Goal: Information Seeking & Learning: Understand process/instructions

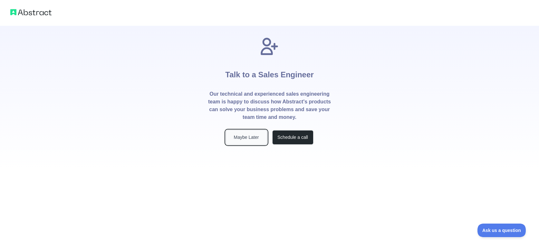
click at [249, 137] on button "Maybe Later" at bounding box center [246, 137] width 41 height 15
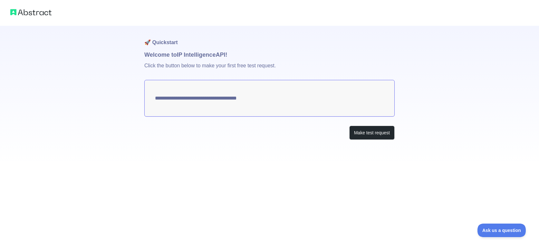
type textarea "**********"
click at [347, 99] on textarea "**********" at bounding box center [269, 98] width 250 height 37
click at [378, 135] on button "Make test request" at bounding box center [371, 133] width 45 height 15
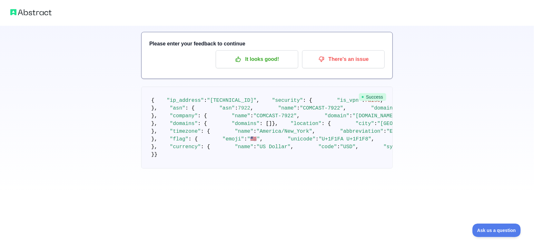
scroll to position [32, 0]
click at [265, 61] on p "It looks good!" at bounding box center [256, 59] width 73 height 11
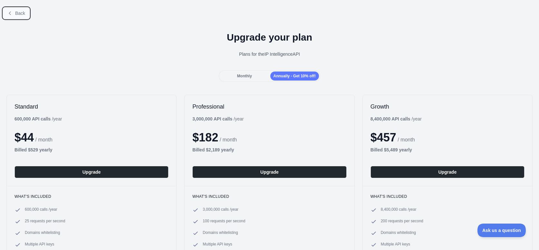
click at [19, 15] on span "Back" at bounding box center [20, 13] width 10 height 5
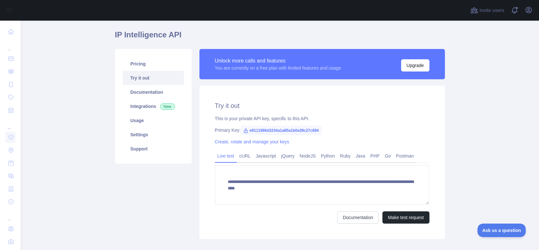
scroll to position [56, 0]
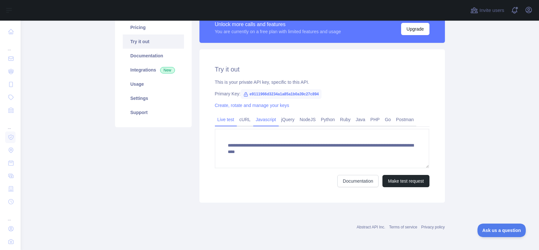
click at [268, 118] on link "Javascript" at bounding box center [265, 119] width 25 height 10
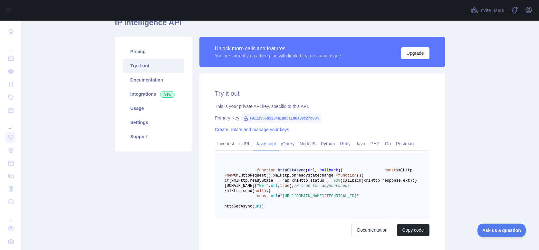
scroll to position [0, 0]
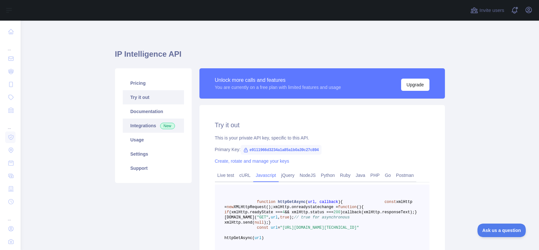
click at [171, 125] on link "Integrations New" at bounding box center [153, 126] width 61 height 14
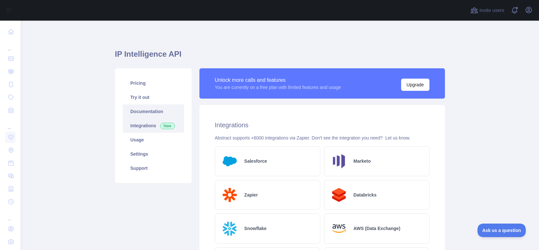
click at [154, 111] on link "Documentation" at bounding box center [153, 111] width 61 height 14
click at [99, 59] on main "IP Intelligence API Pricing Try it out Documentation Integrations New Usage Set…" at bounding box center [280, 135] width 519 height 229
click at [152, 155] on link "Settings" at bounding box center [153, 154] width 61 height 14
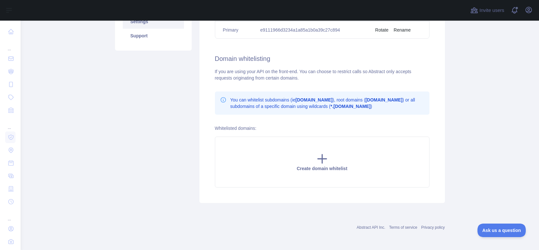
scroll to position [36, 0]
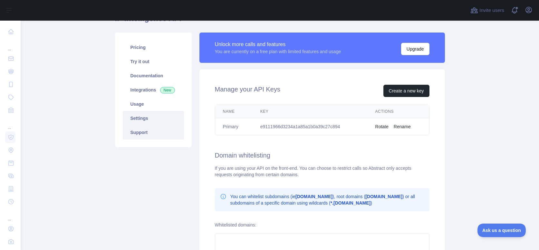
click at [143, 129] on link "Support" at bounding box center [153, 132] width 61 height 14
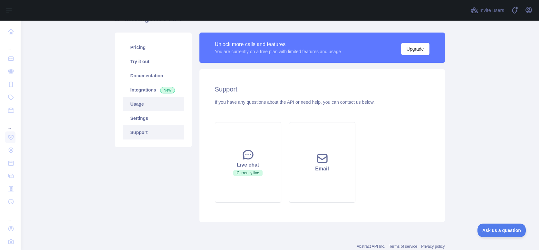
click at [146, 103] on link "Usage" at bounding box center [153, 104] width 61 height 14
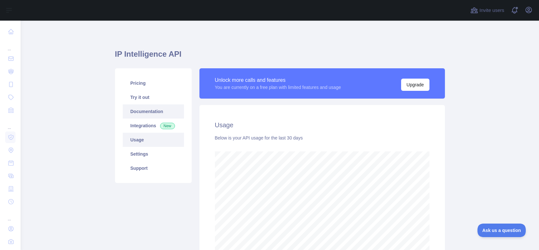
click at [155, 115] on link "Documentation" at bounding box center [153, 111] width 61 height 14
click at [145, 97] on link "Try it out" at bounding box center [153, 97] width 61 height 14
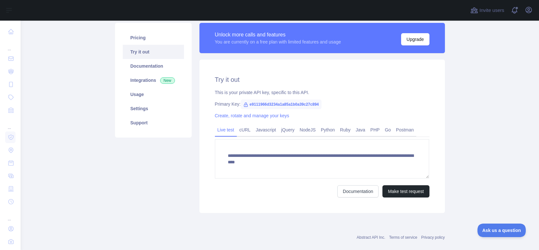
scroll to position [56, 0]
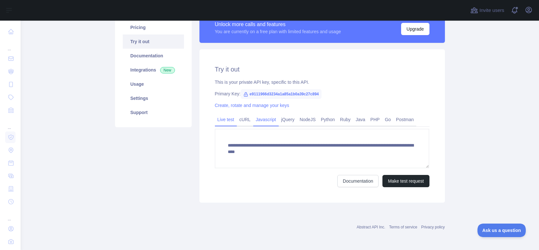
click at [267, 121] on link "Javascript" at bounding box center [265, 119] width 25 height 10
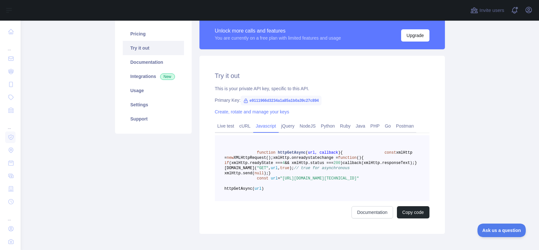
scroll to position [47, 0]
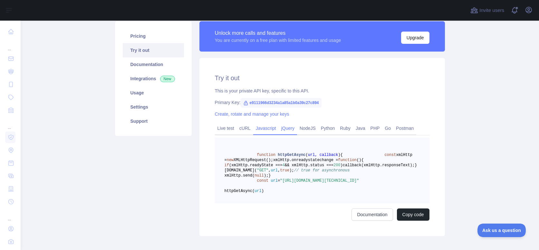
click at [286, 130] on link "jQuery" at bounding box center [288, 128] width 18 height 10
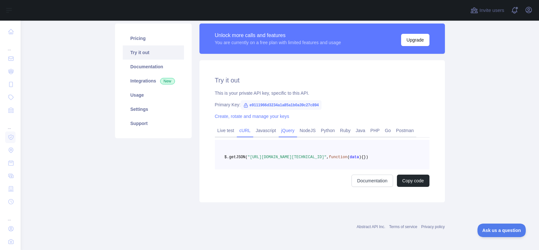
click at [247, 128] on link "cURL" at bounding box center [245, 130] width 16 height 10
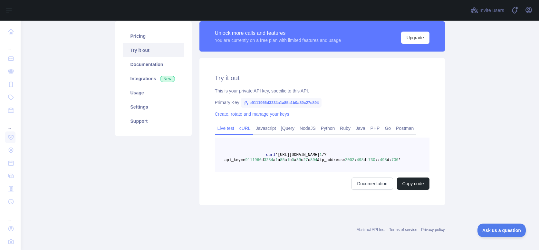
click at [230, 130] on link "Live test" at bounding box center [226, 128] width 22 height 10
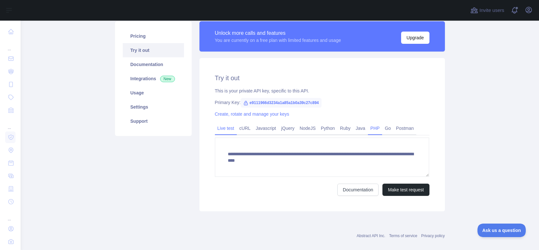
click at [368, 130] on link "PHP" at bounding box center [375, 128] width 15 height 10
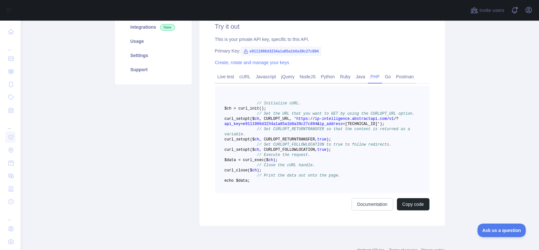
scroll to position [112, 0]
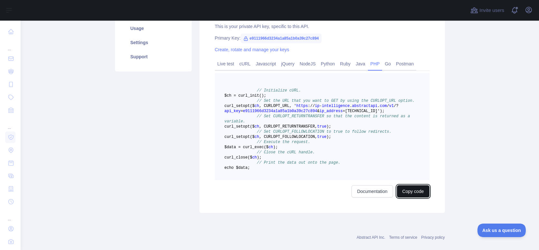
click at [418, 198] on button "Copy code" at bounding box center [413, 191] width 33 height 12
click at [413, 198] on button "Copied" at bounding box center [416, 191] width 25 height 12
click at [298, 129] on span ", CURLOPT_RETURNTRANSFER," at bounding box center [288, 126] width 58 height 5
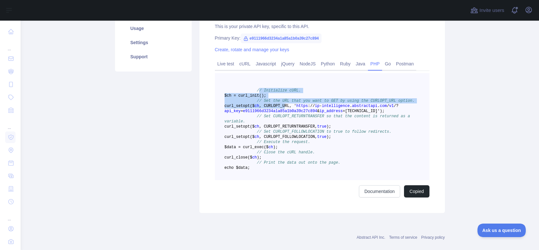
drag, startPoint x: 253, startPoint y: 90, endPoint x: 307, endPoint y: 109, distance: 57.5
click at [307, 109] on code "// Initialize cURL. $ch = curl _init() ; // Set the URL that you want to GET by…" at bounding box center [320, 129] width 190 height 82
click at [326, 94] on pre "// Initialize cURL. $ch = curl _init() ; // Set the URL that you want to GET by…" at bounding box center [322, 126] width 215 height 107
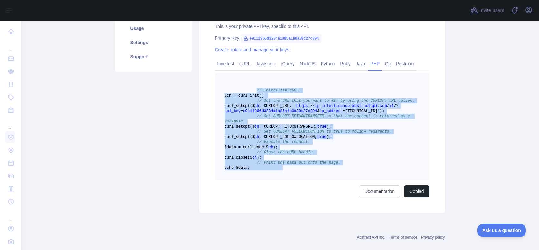
drag, startPoint x: 252, startPoint y: 90, endPoint x: 345, endPoint y: 210, distance: 152.5
click at [345, 180] on pre "// Initialize cURL. $ch = curl _init() ; // Set the URL that you want to GET by…" at bounding box center [322, 126] width 215 height 107
copy code "// Initialize cURL. $ch = curl _init() ; // Set the URL that you want to GET by…"
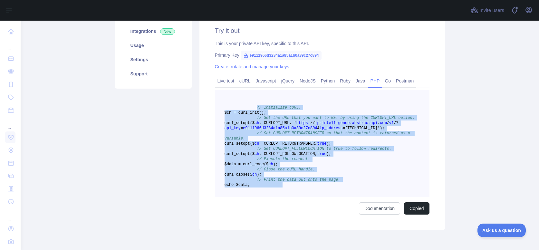
scroll to position [79, 0]
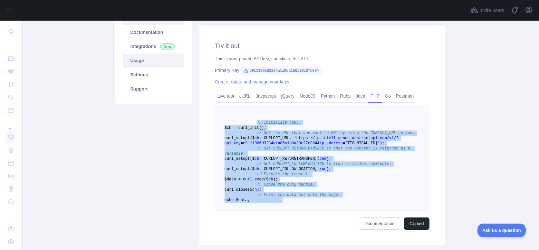
click at [134, 63] on link "Usage" at bounding box center [153, 61] width 61 height 14
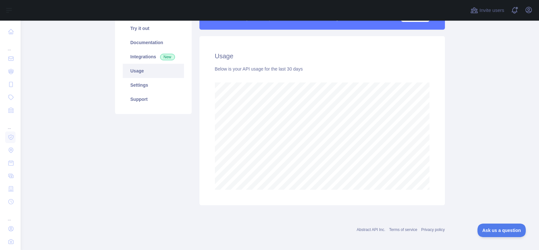
scroll to position [72, 0]
